Goal: Answer question/provide support

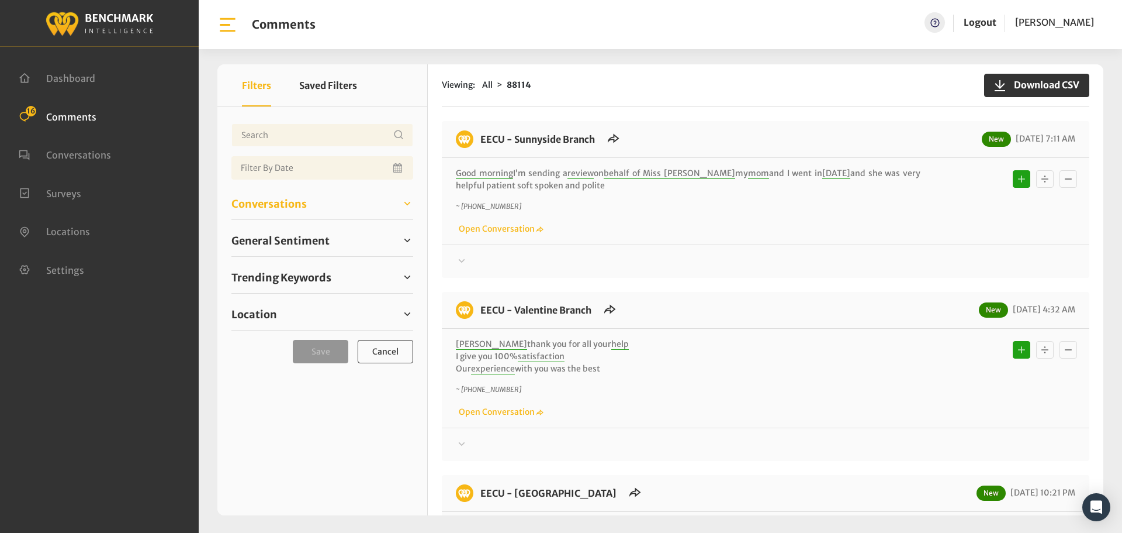
click at [257, 198] on span "Conversations" at bounding box center [268, 204] width 75 height 16
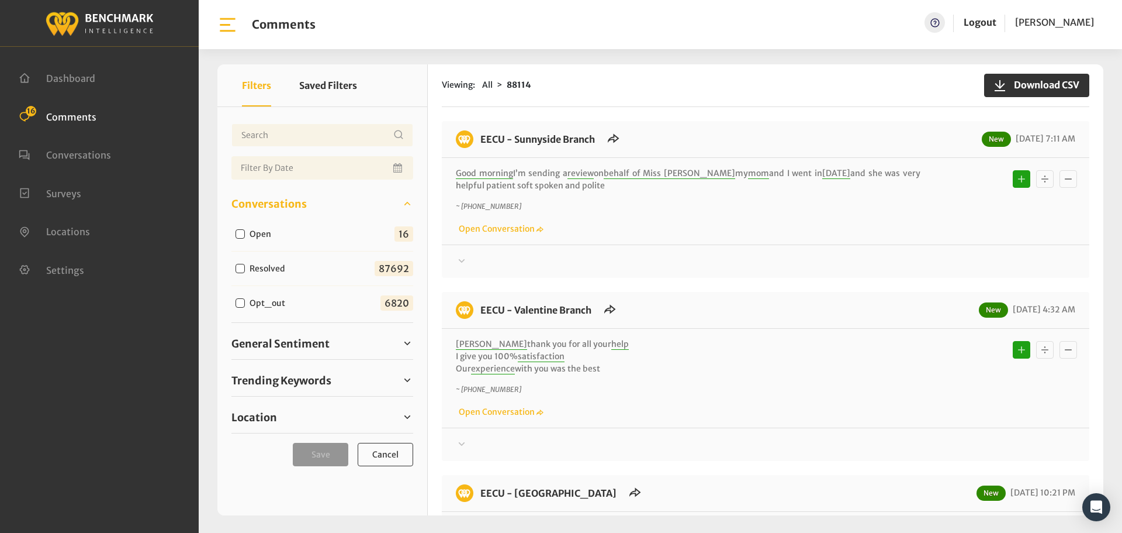
click at [241, 235] on input "Open" at bounding box center [240, 233] width 9 height 9
checkbox input "true"
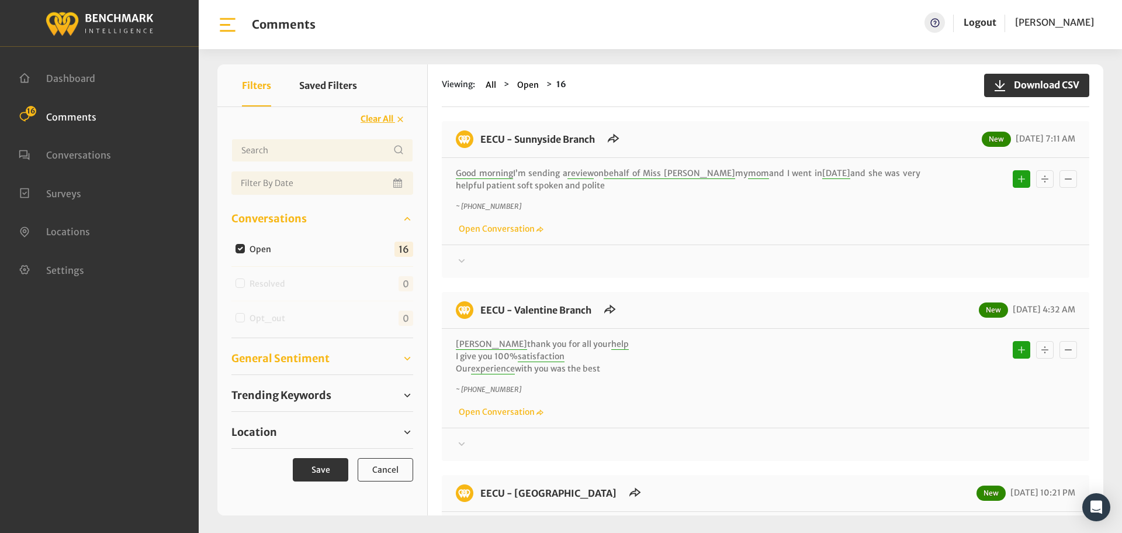
click at [271, 364] on span "General Sentiment" at bounding box center [280, 358] width 98 height 16
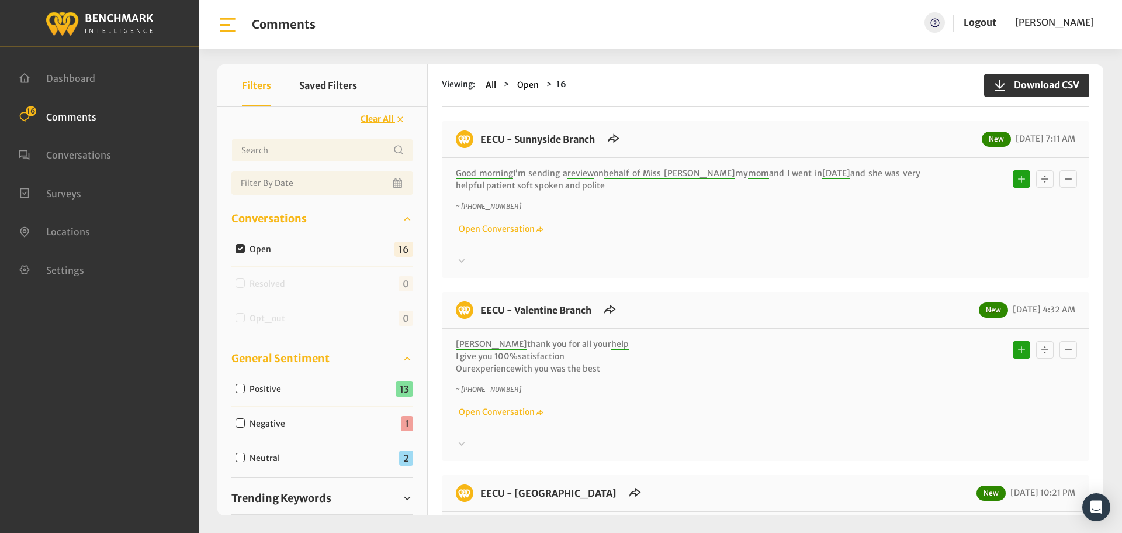
click at [242, 455] on input "Neutral" at bounding box center [240, 456] width 9 height 9
checkbox input "true"
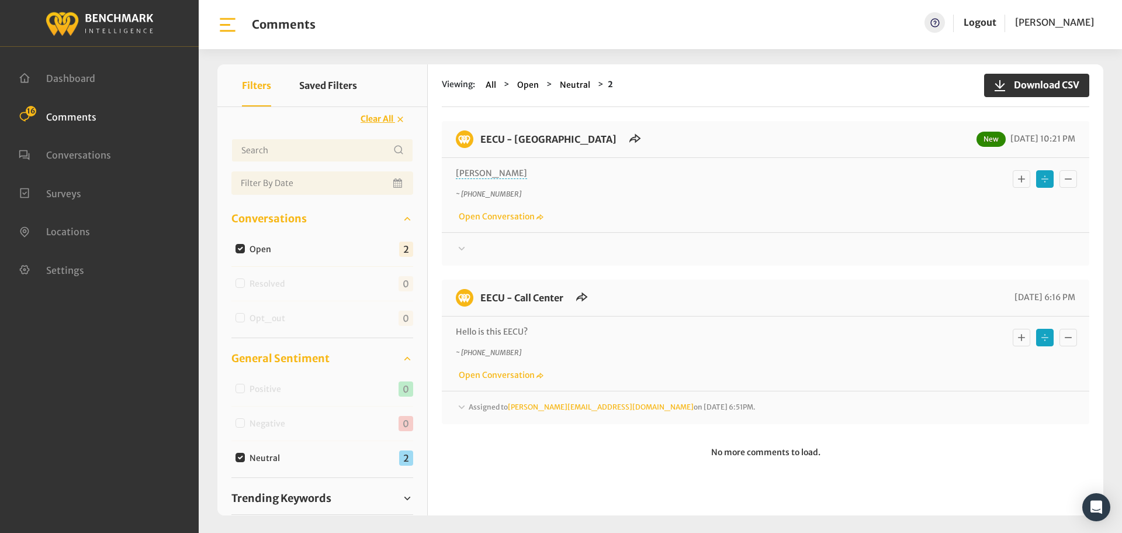
click at [458, 244] on icon at bounding box center [462, 248] width 12 height 14
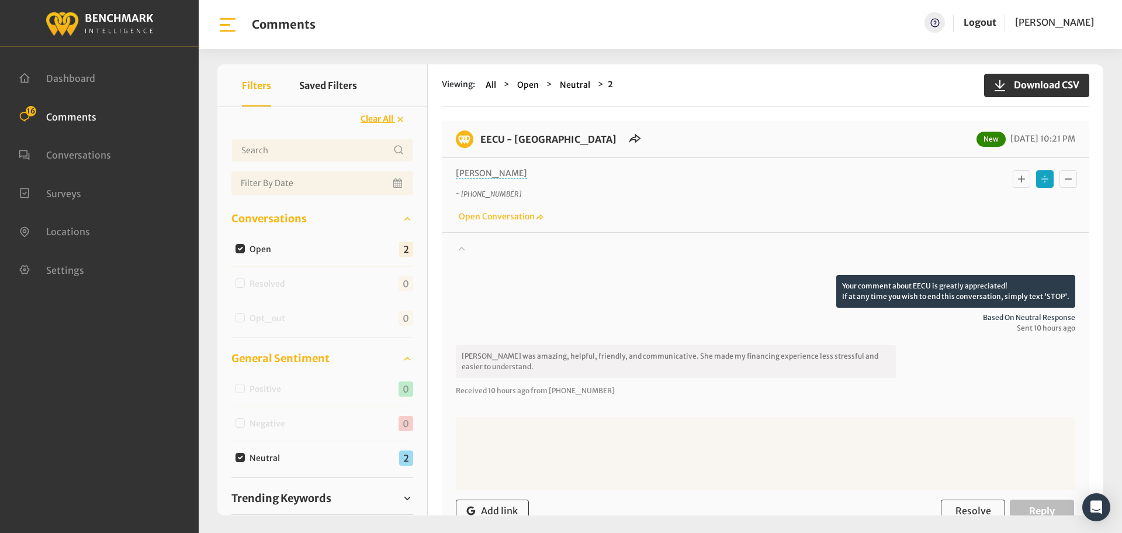
click at [1016, 178] on icon "Basic example" at bounding box center [1022, 179] width 12 height 14
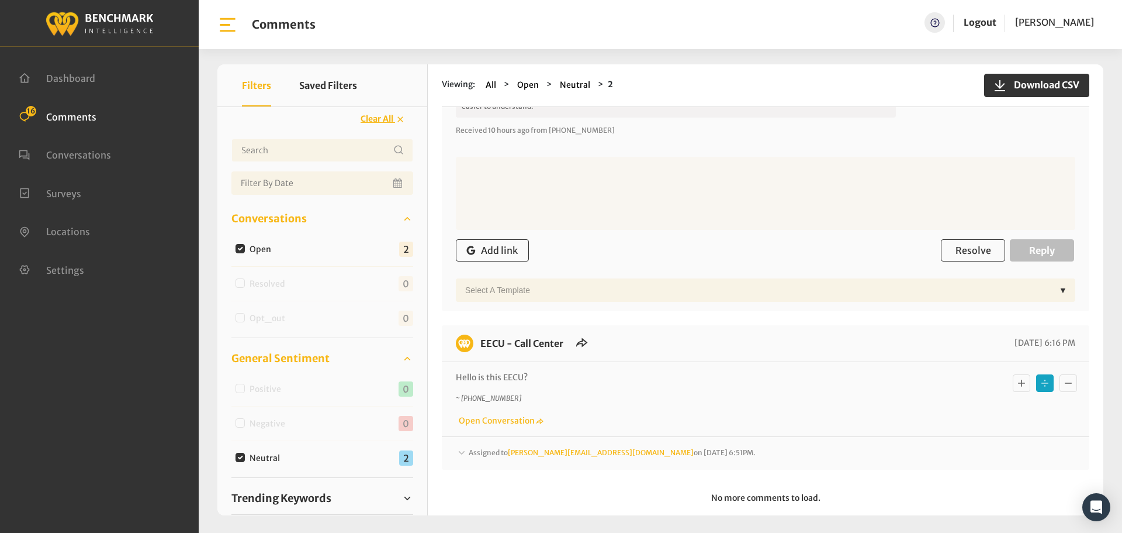
scroll to position [281, 0]
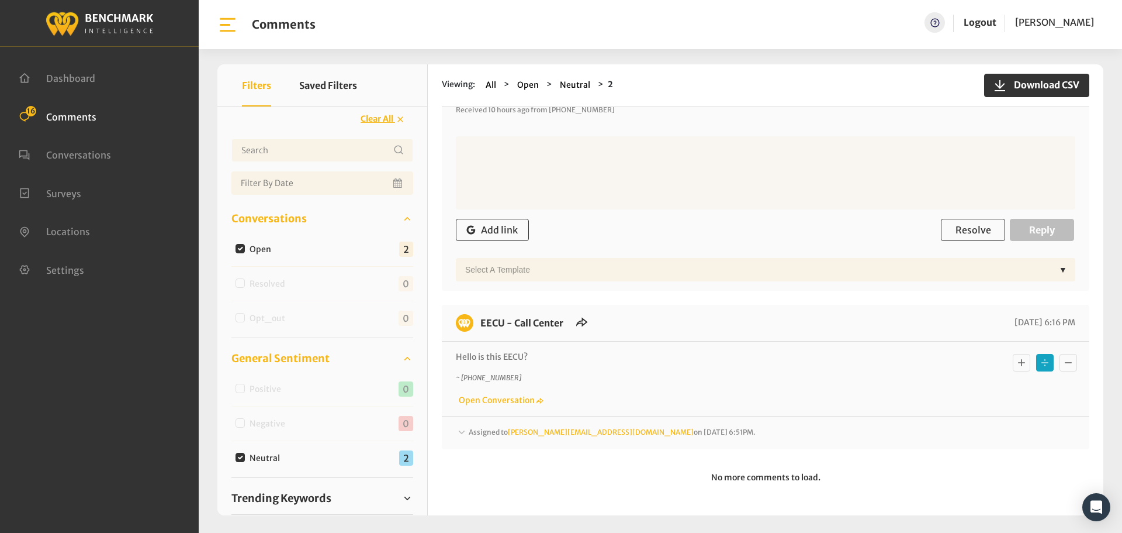
click at [243, 457] on input "Neutral" at bounding box center [240, 456] width 9 height 9
checkbox input "false"
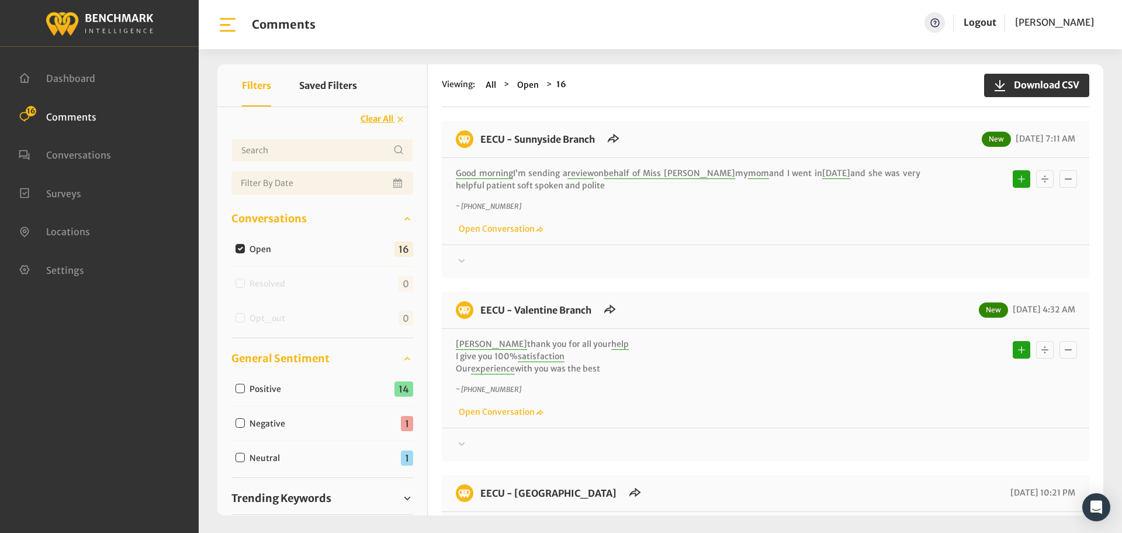
click at [238, 424] on input "Negative" at bounding box center [240, 422] width 9 height 9
checkbox input "true"
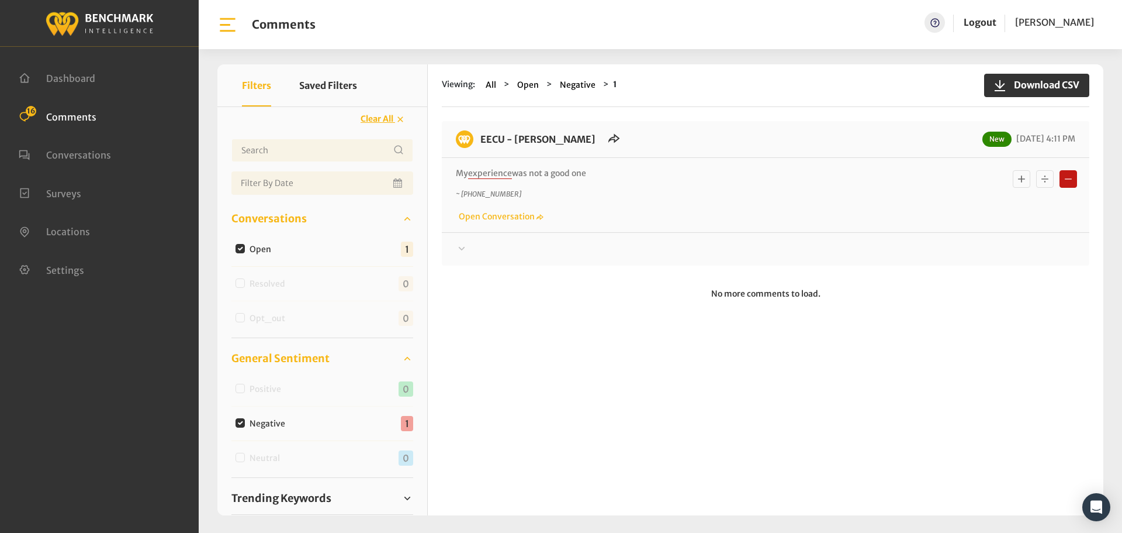
click at [475, 251] on div at bounding box center [766, 249] width 620 height 14
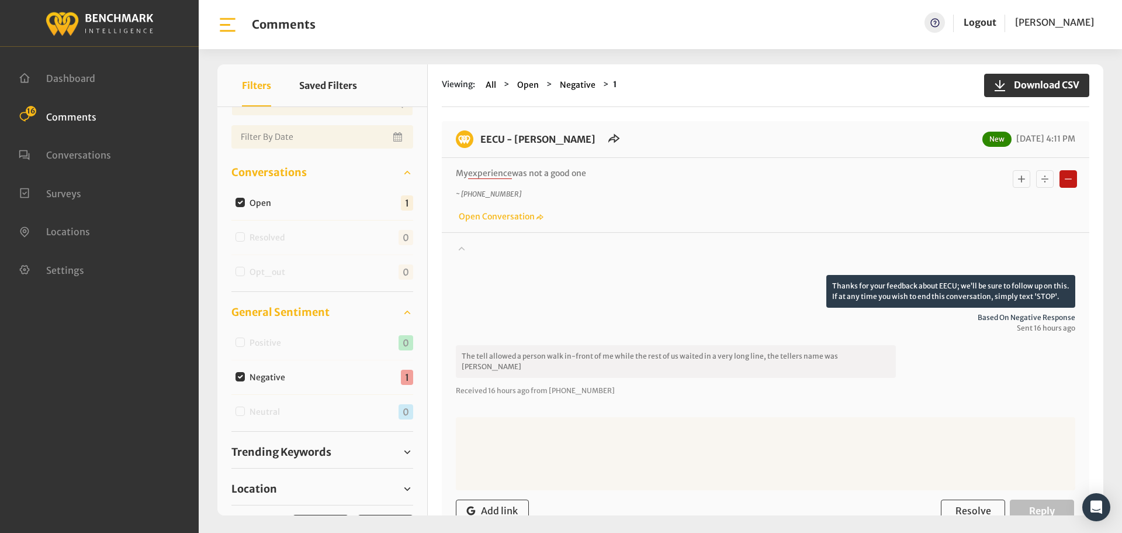
scroll to position [88, 0]
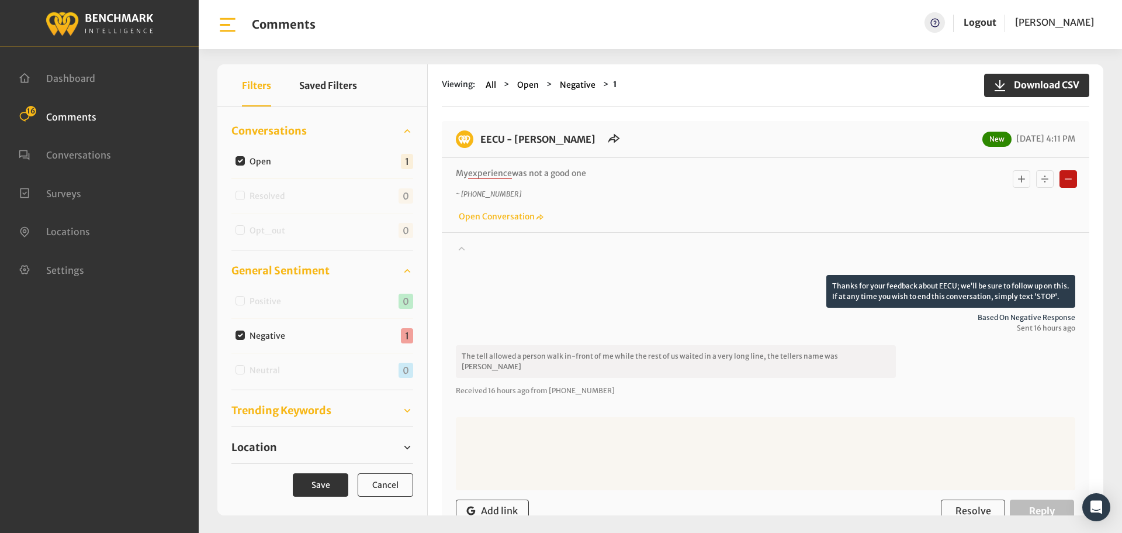
click at [275, 402] on span "Trending Keywords" at bounding box center [281, 410] width 100 height 16
click at [254, 481] on span "Location" at bounding box center [254, 481] width 46 height 16
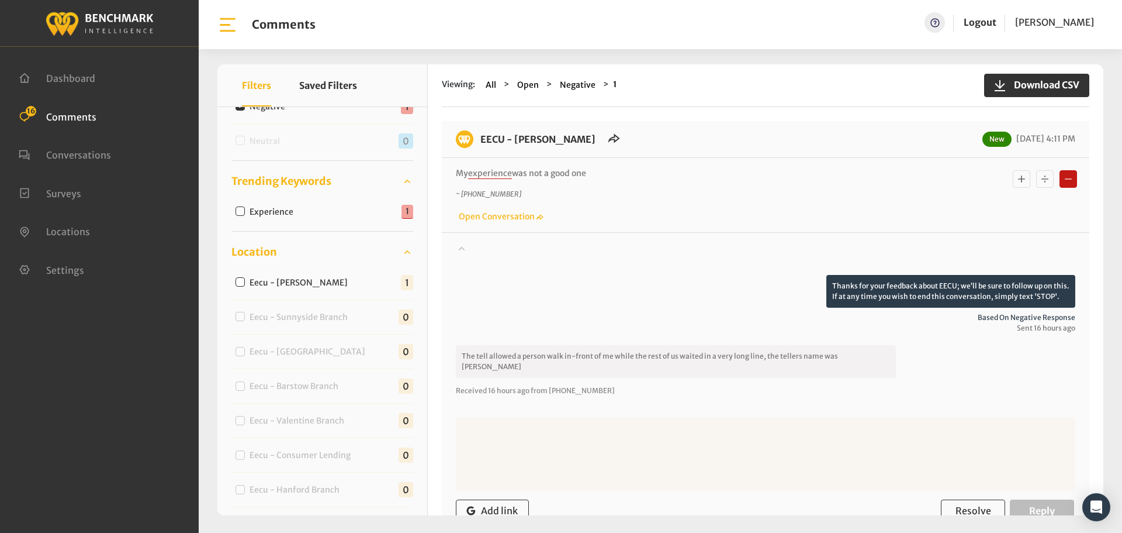
scroll to position [322, 0]
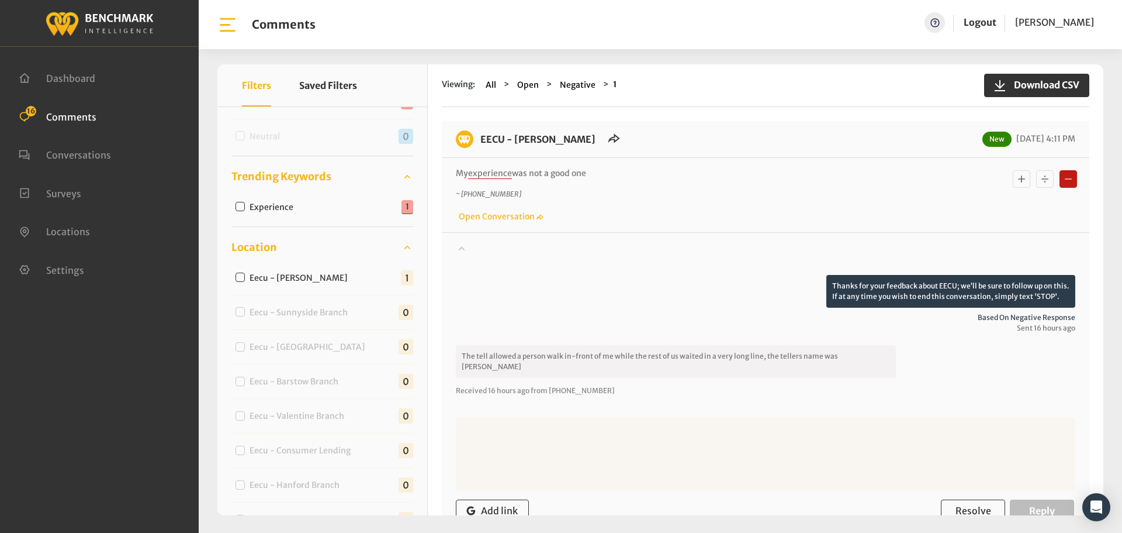
click at [685, 385] on p "Received 16 hours ago from [PHONE_NUMBER]" at bounding box center [766, 390] width 620 height 11
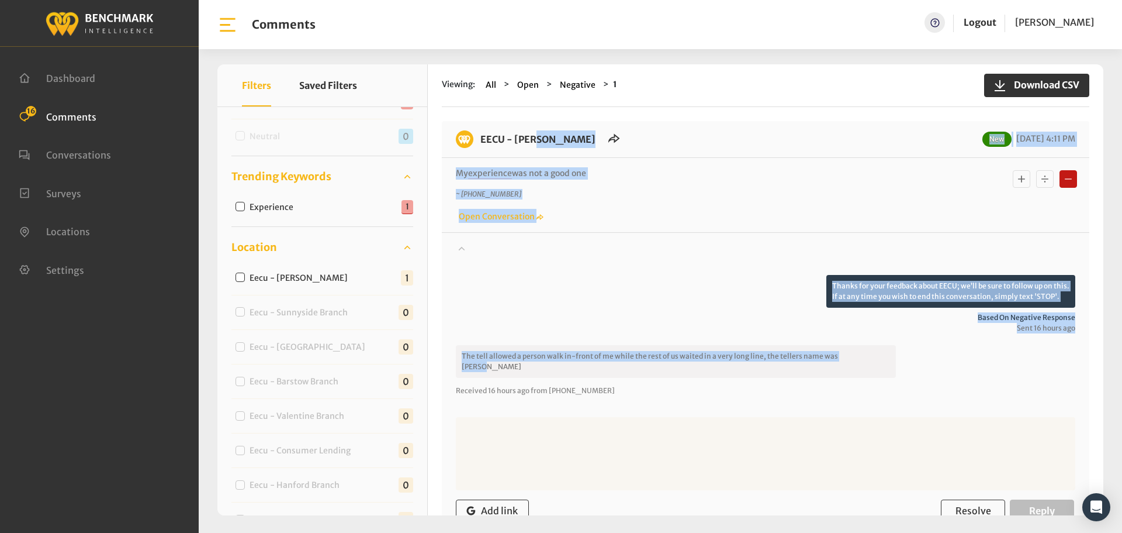
drag, startPoint x: 856, startPoint y: 354, endPoint x: 482, endPoint y: 143, distance: 430.1
click at [482, 143] on div "EECU - [PERSON_NAME] New [DATE] 4:11 PM My experience was not a good one ~ [PHO…" at bounding box center [766, 346] width 648 height 450
copy div "EECU - [PERSON_NAME] New [DATE] 4:11 PM My experience was not a good one ~ [PHO…"
